Goal: Task Accomplishment & Management: Complete application form

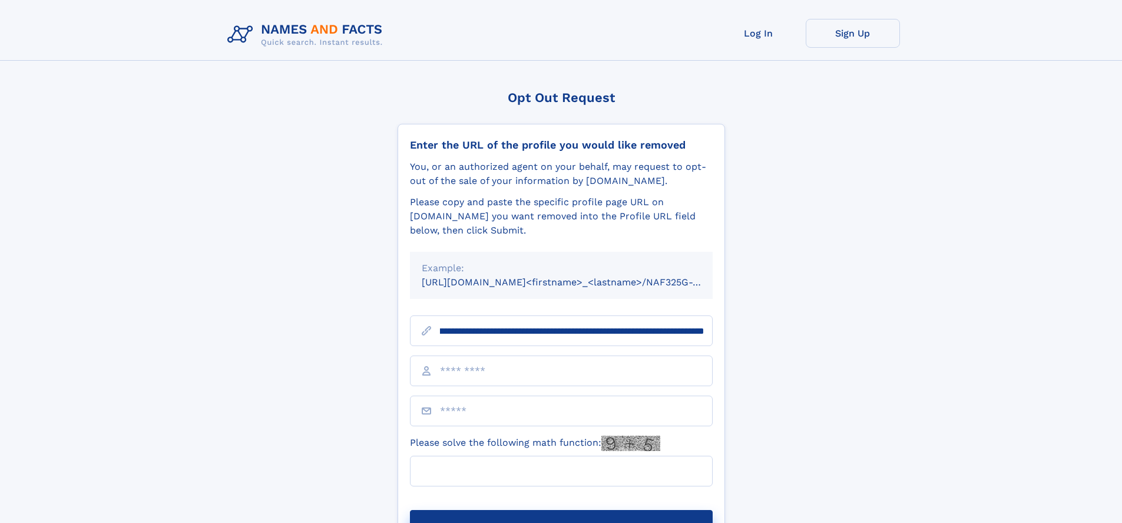
scroll to position [0, 144]
type input "**********"
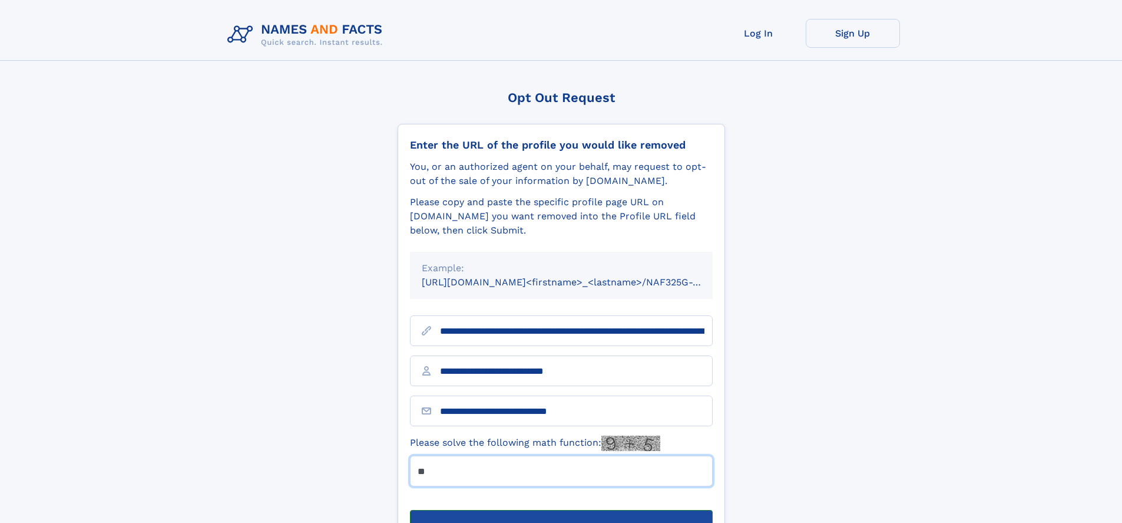
type input "**"
click at [561, 510] on button "Submit Opt Out Request" at bounding box center [561, 529] width 303 height 38
